Goal: Task Accomplishment & Management: Use online tool/utility

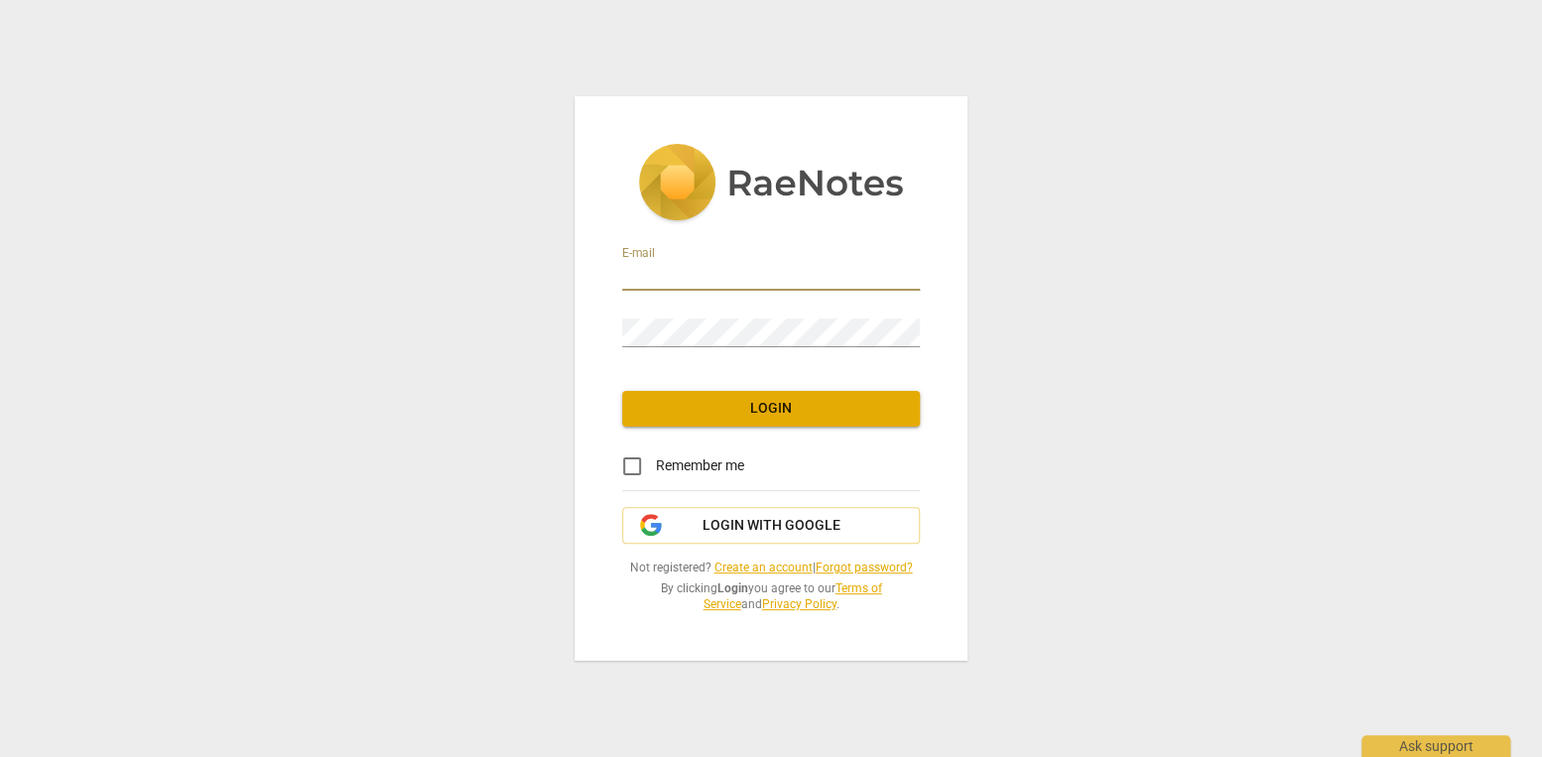
type input "[EMAIL_ADDRESS][DOMAIN_NAME]"
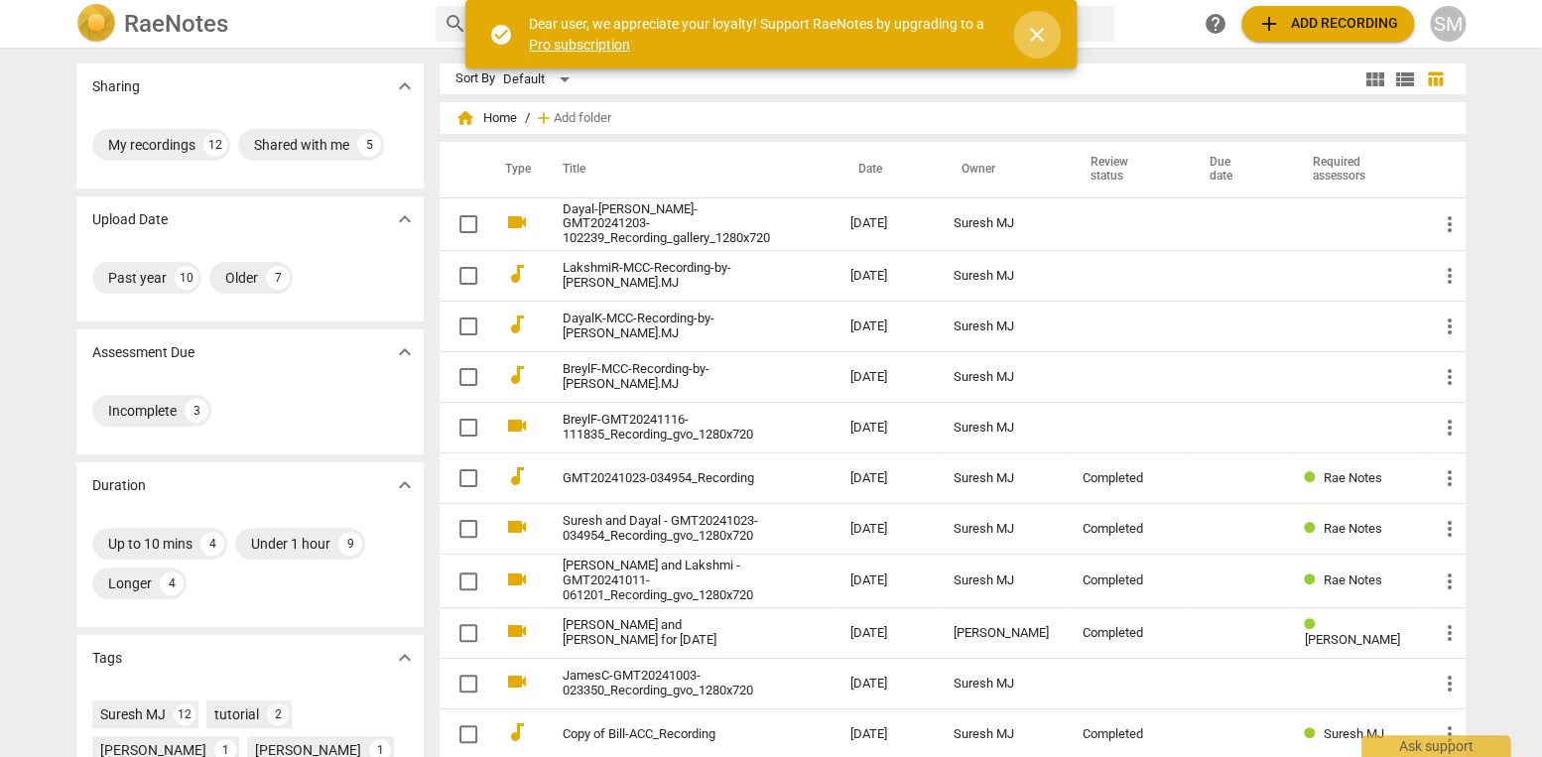
click at [1036, 29] on span "close" at bounding box center [1037, 35] width 24 height 24
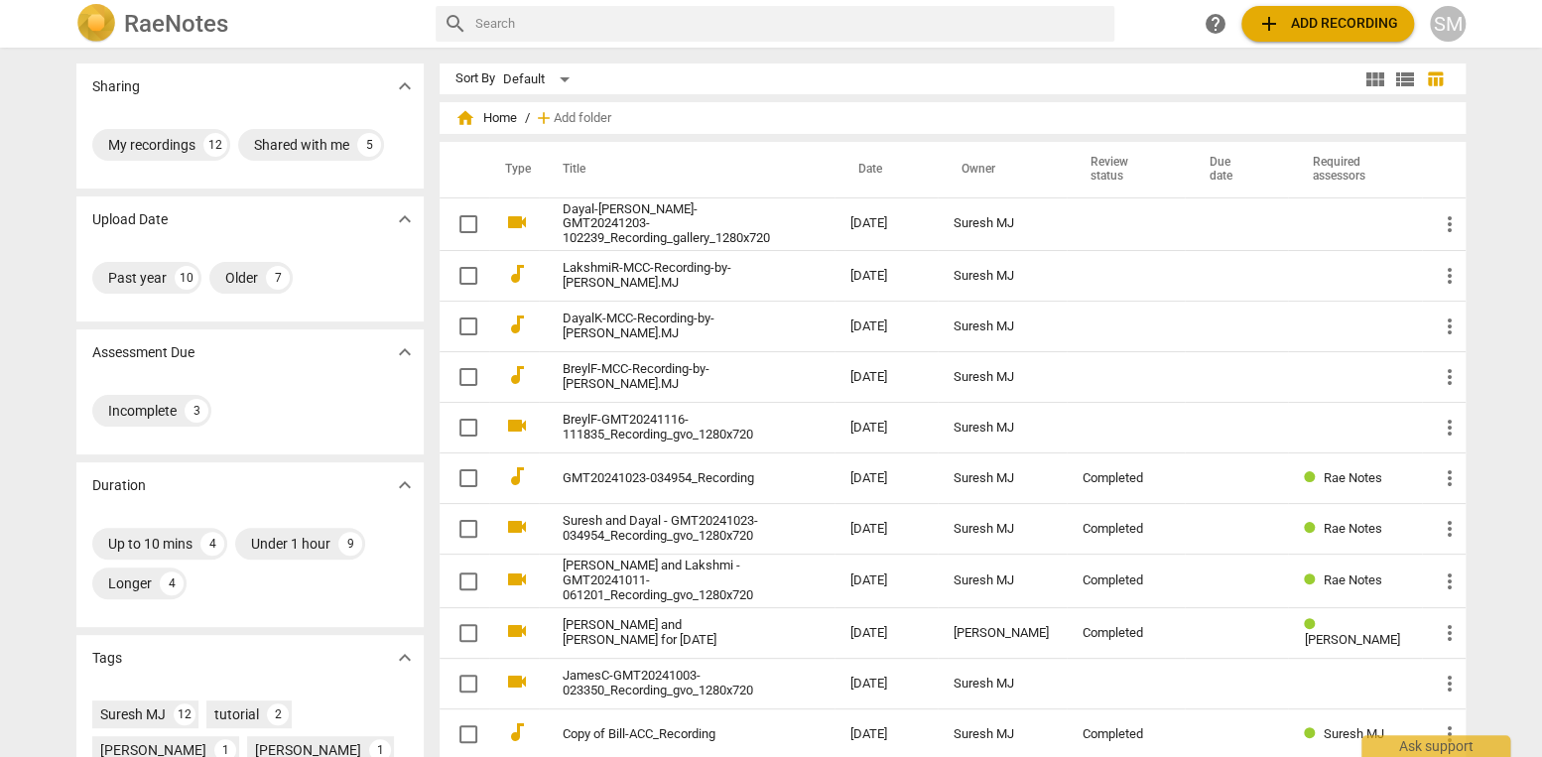
click at [1369, 23] on span "add Add recording" at bounding box center [1327, 24] width 141 height 24
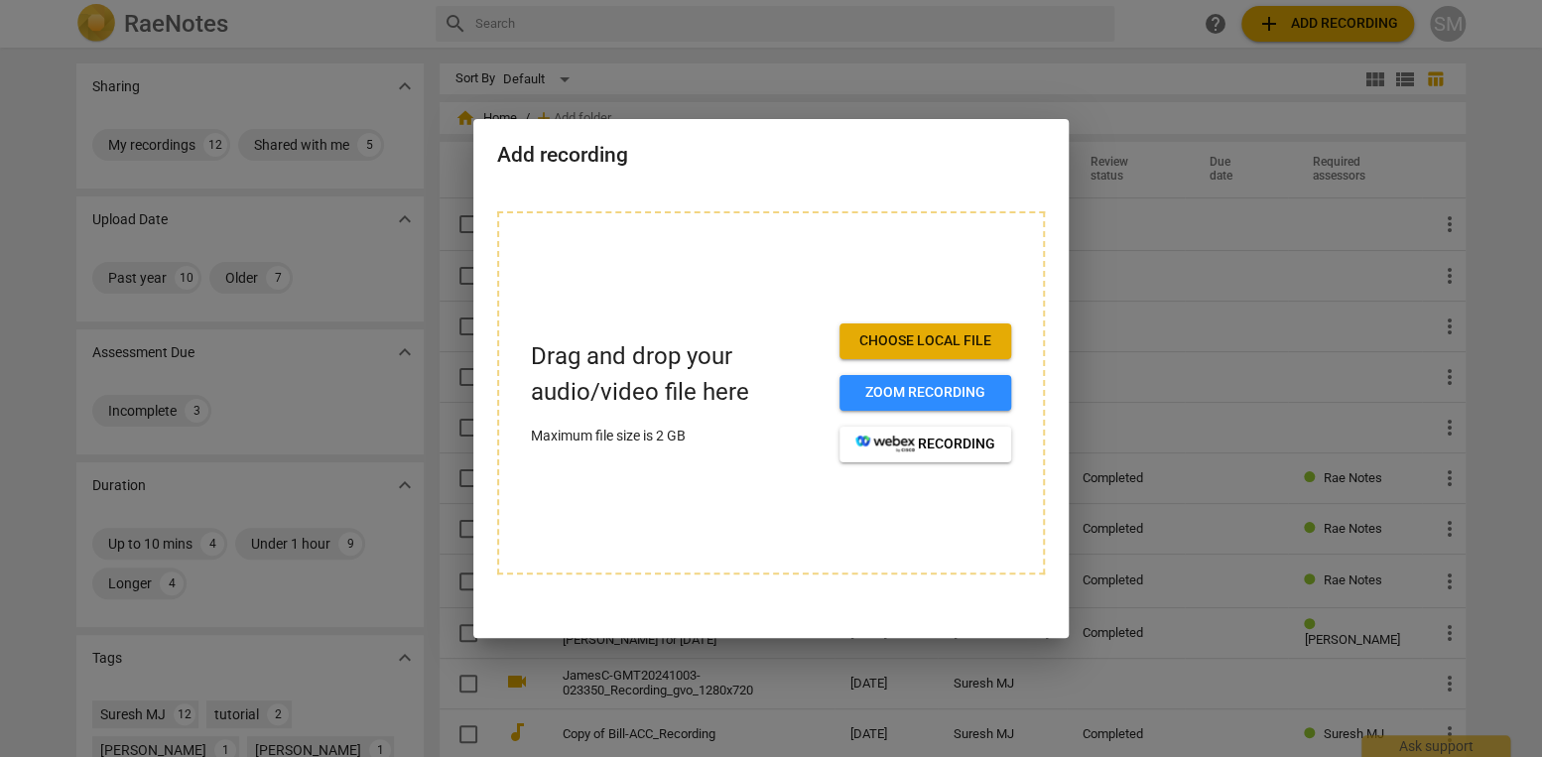
click at [967, 331] on span "Choose local file" at bounding box center [925, 341] width 140 height 20
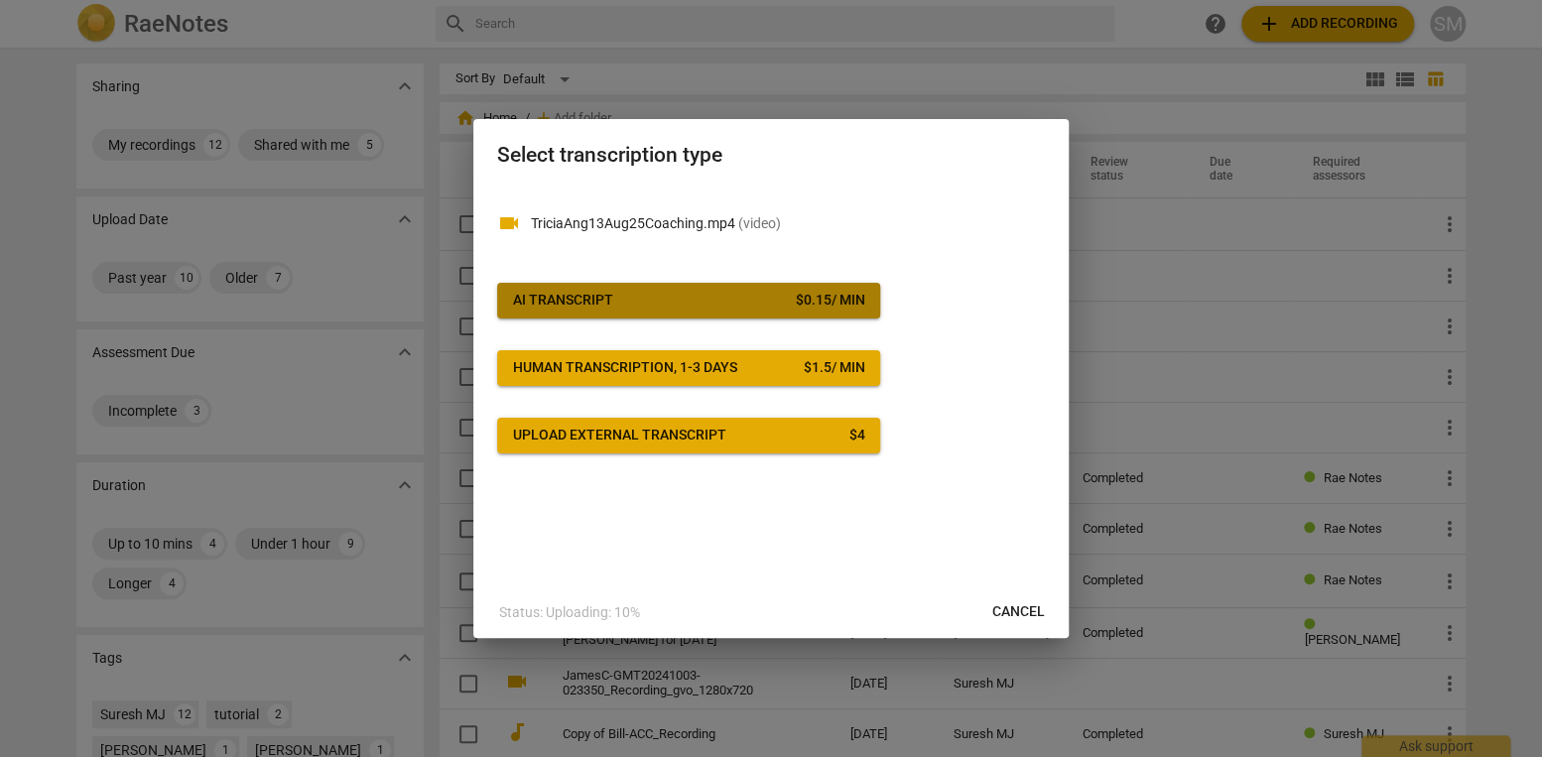
click at [637, 293] on span "AI Transcript $ 0.15 / min" at bounding box center [688, 301] width 351 height 20
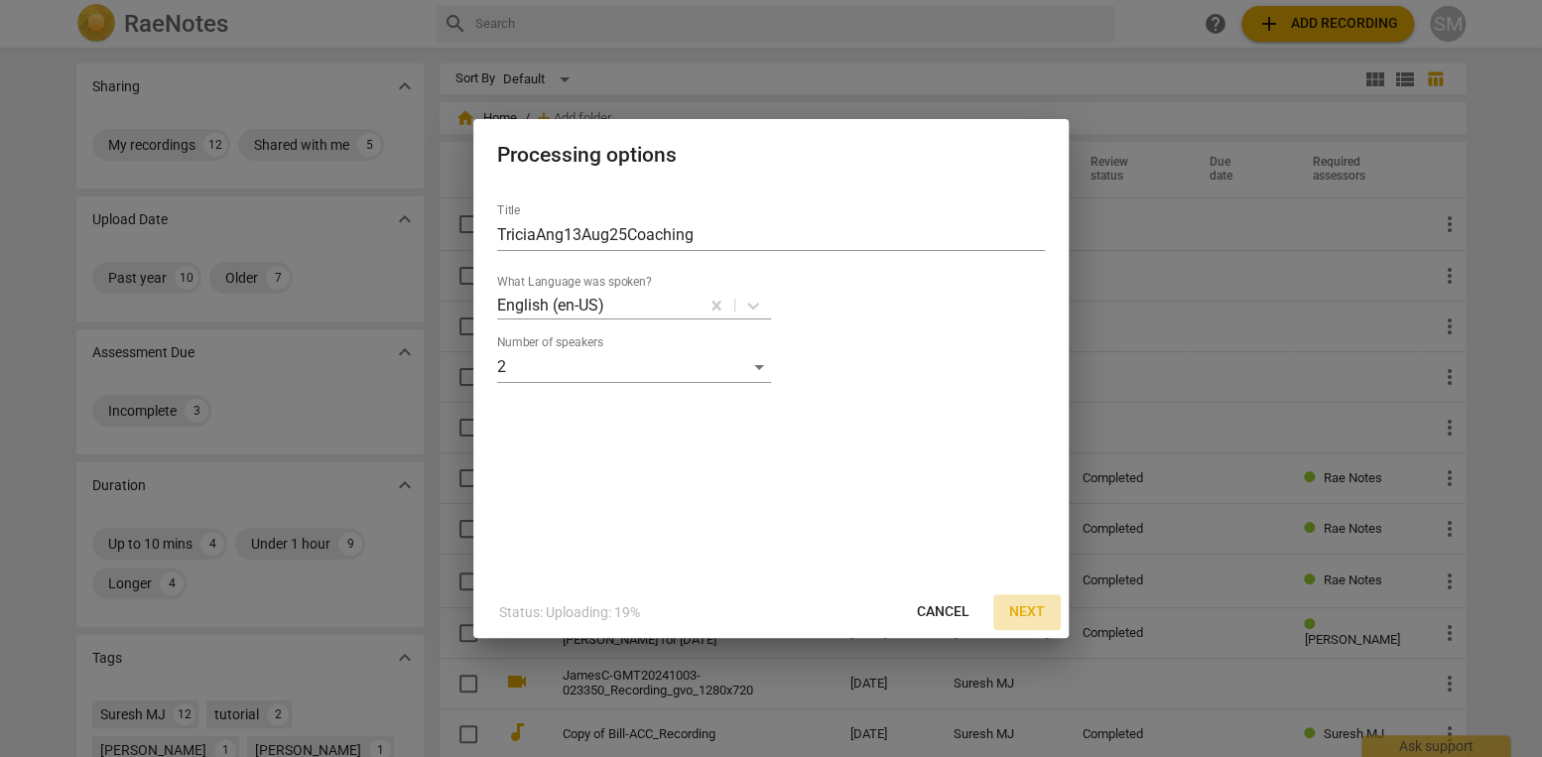
click at [1022, 610] on span "Next" at bounding box center [1027, 612] width 36 height 20
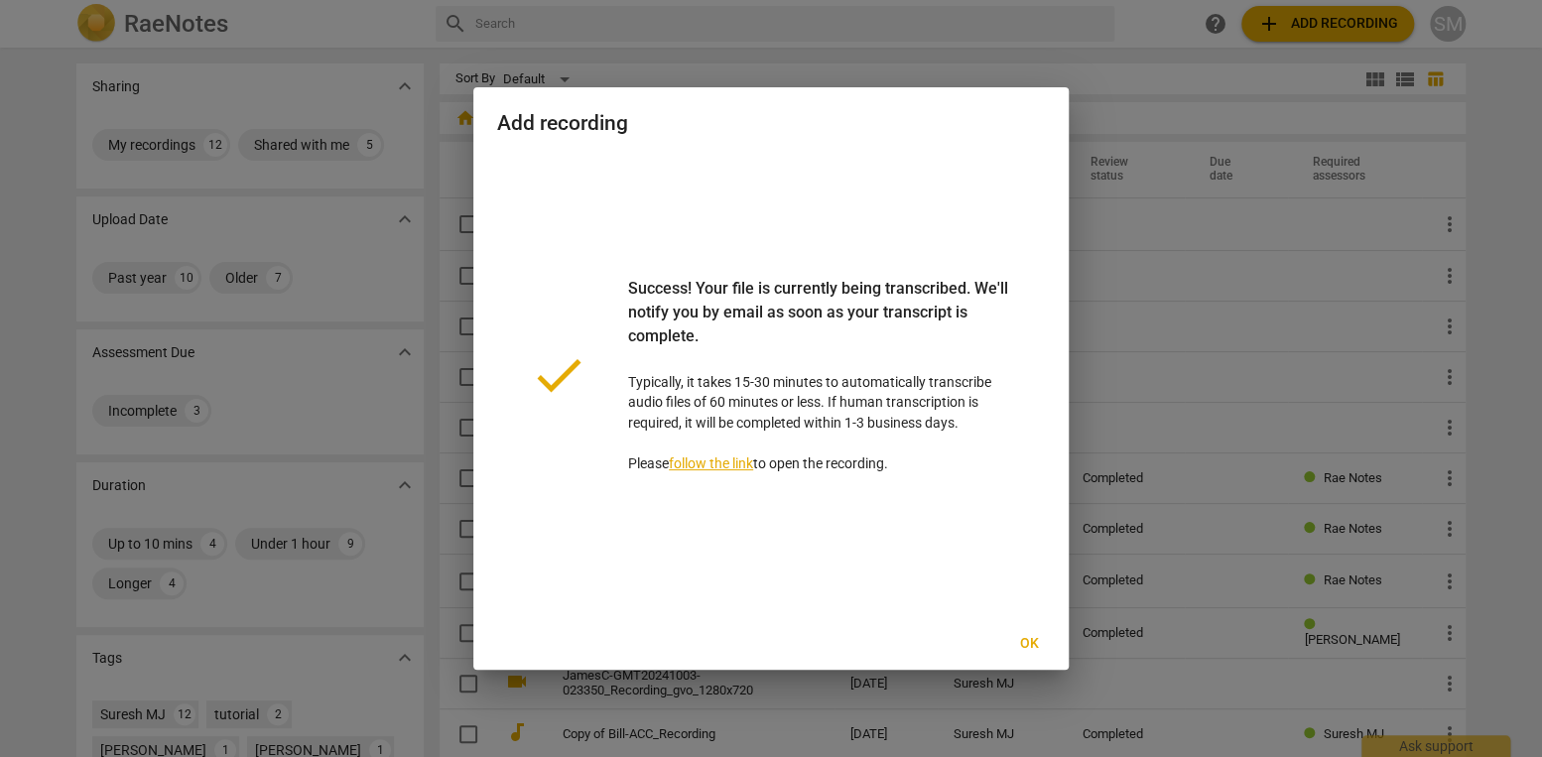
click at [1032, 644] on span "Ok" at bounding box center [1029, 644] width 32 height 20
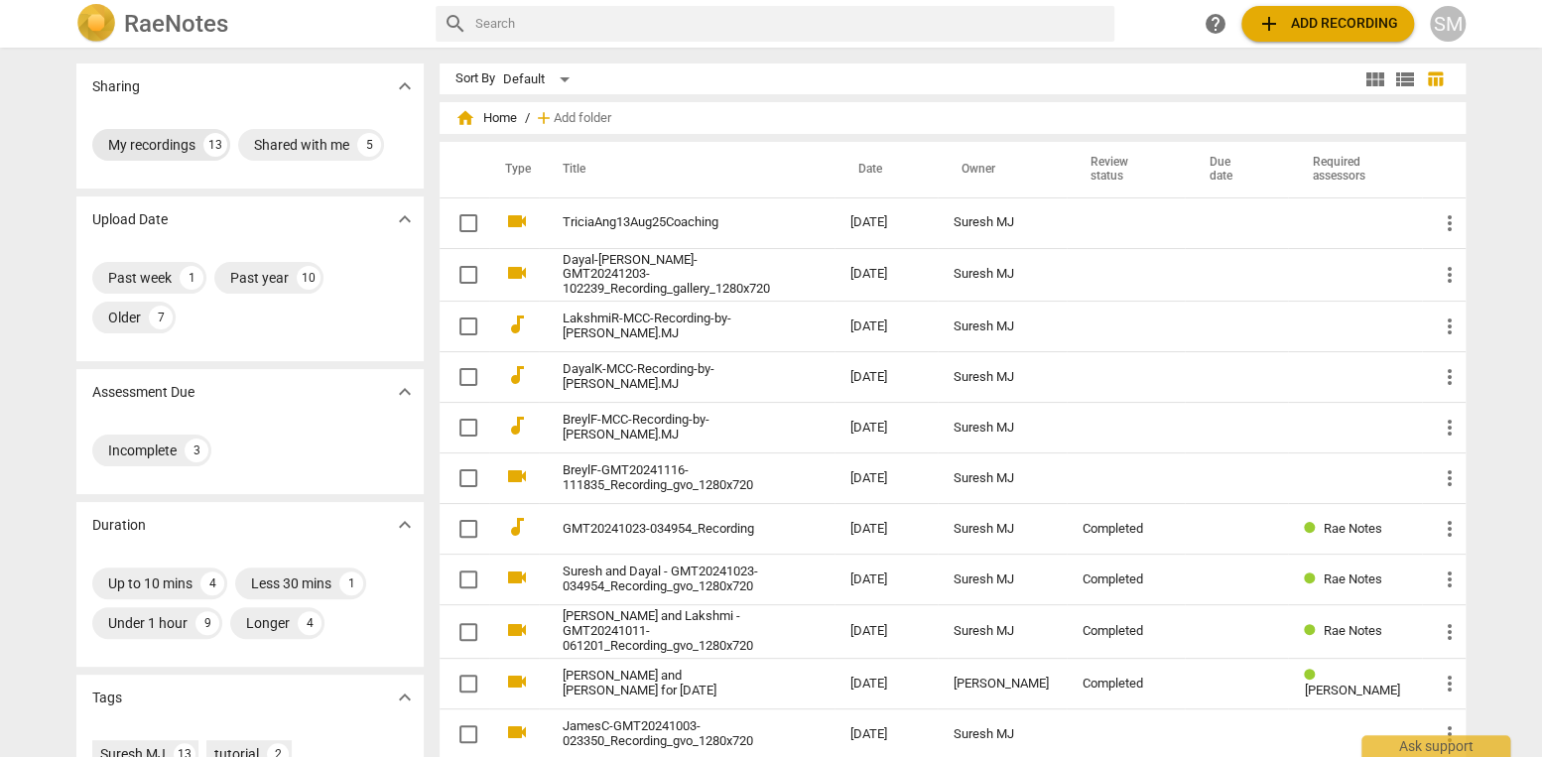
click at [164, 138] on div "My recordings" at bounding box center [151, 145] width 87 height 20
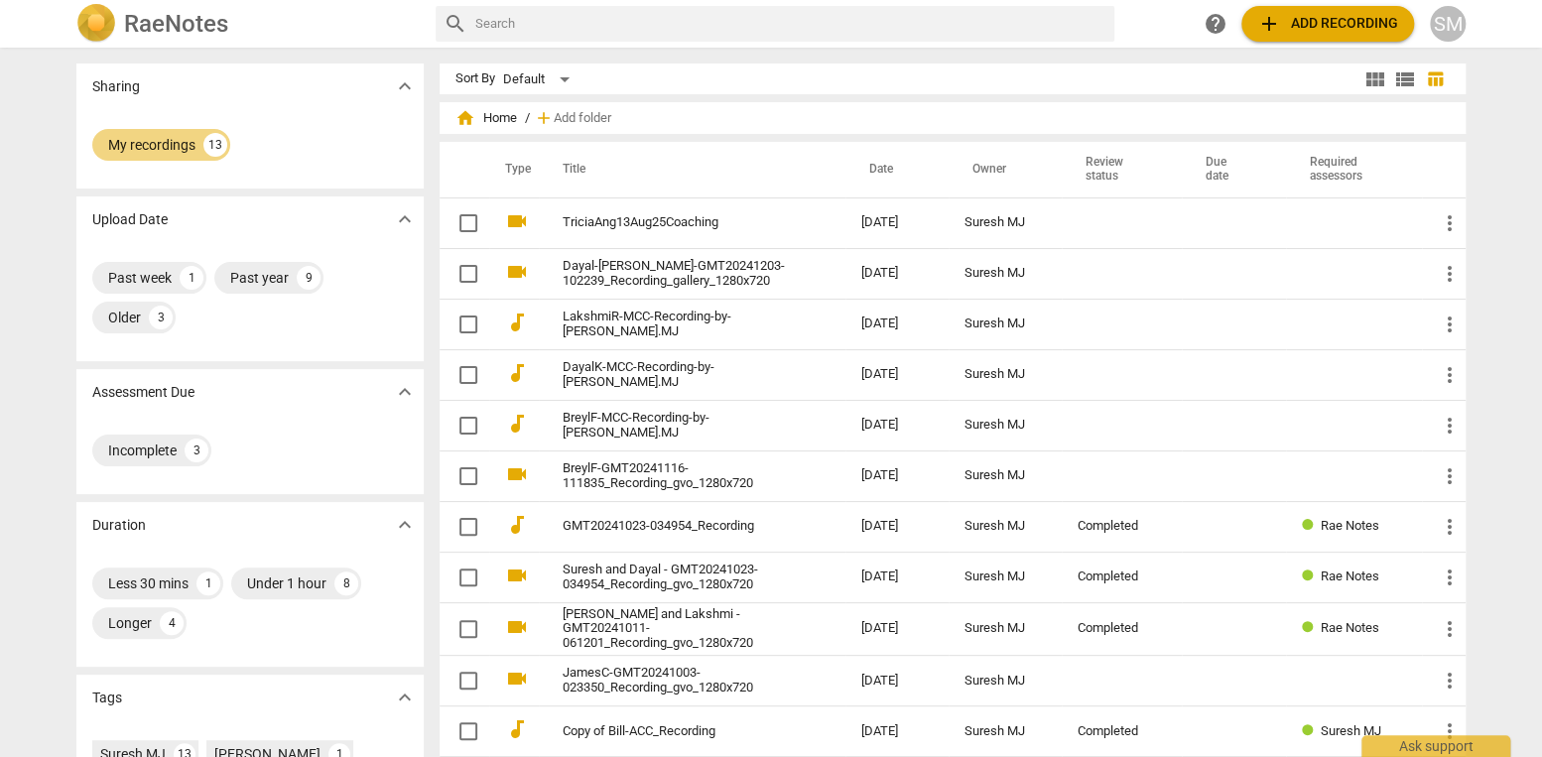
click at [1406, 80] on span "view_list" at bounding box center [1405, 79] width 24 height 24
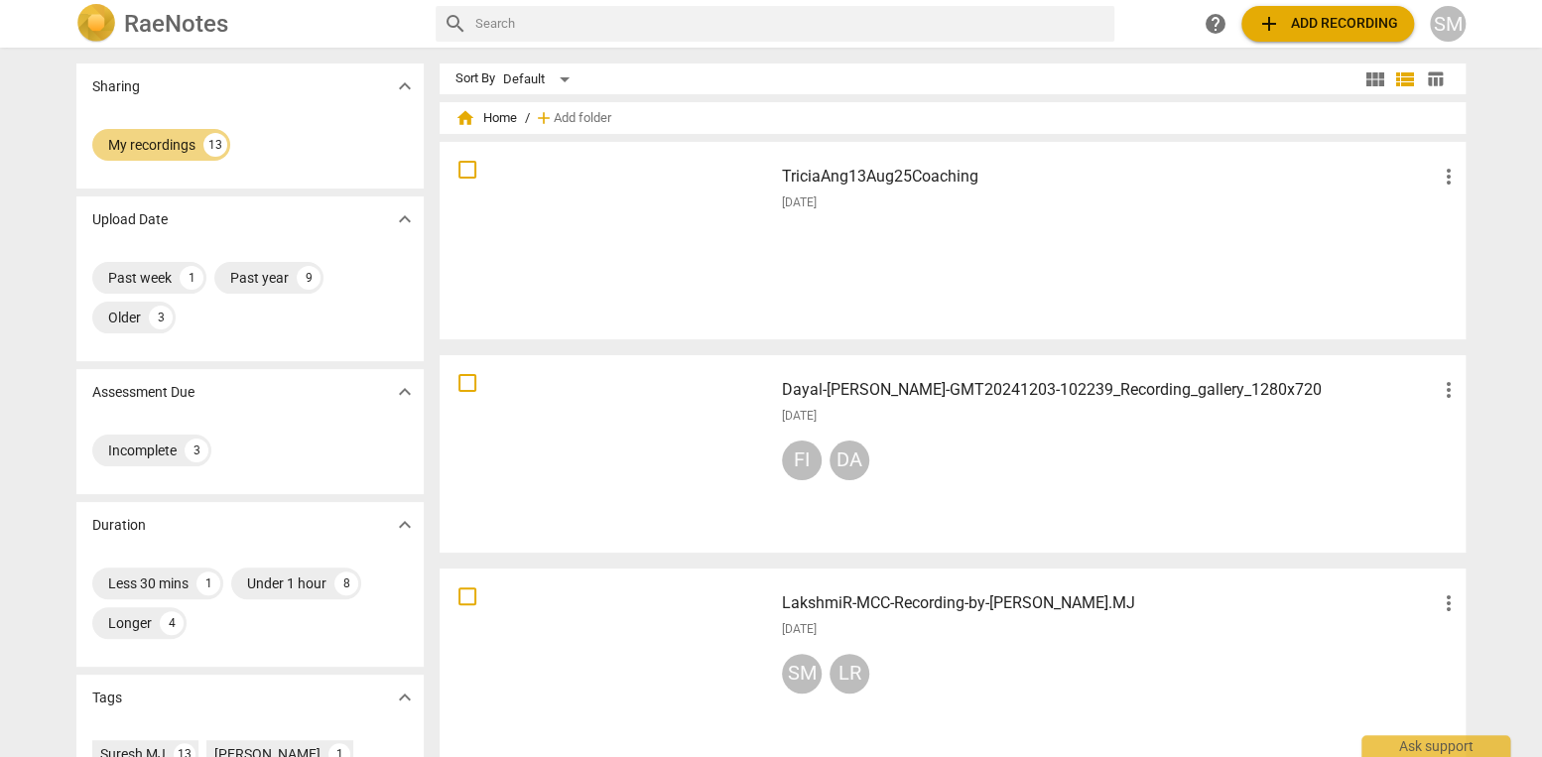
click at [962, 176] on h3 "TriciaAng13Aug25Coaching" at bounding box center [1109, 177] width 655 height 24
